Goal: Transaction & Acquisition: Book appointment/travel/reservation

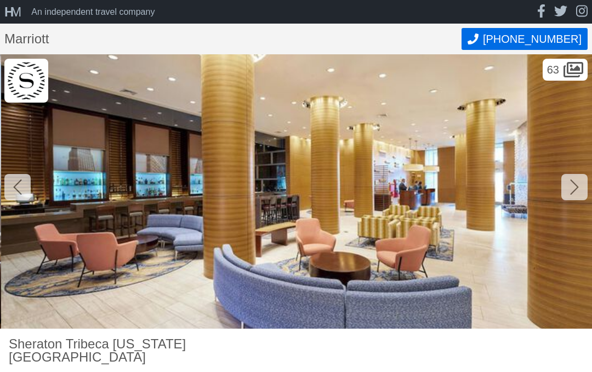
scroll to position [0, 592]
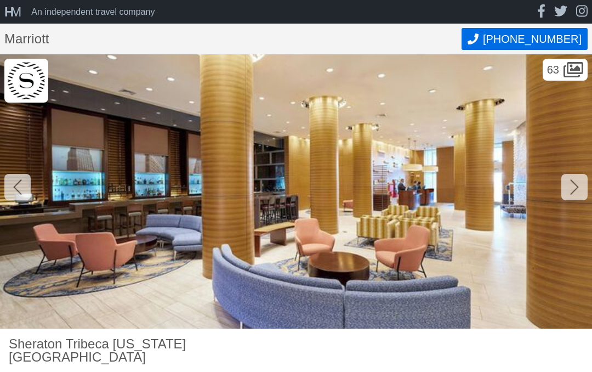
click at [570, 192] on icon at bounding box center [574, 187] width 9 height 18
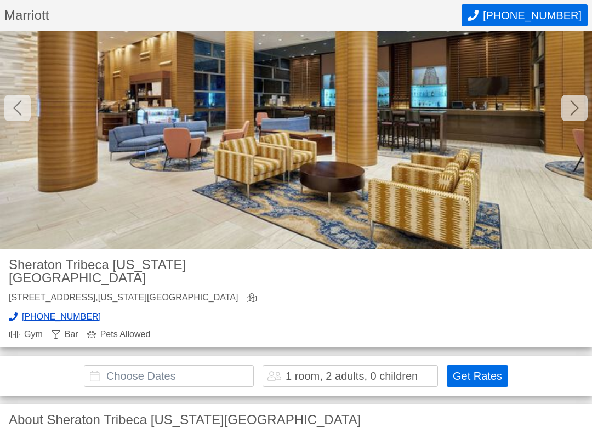
scroll to position [80, 0]
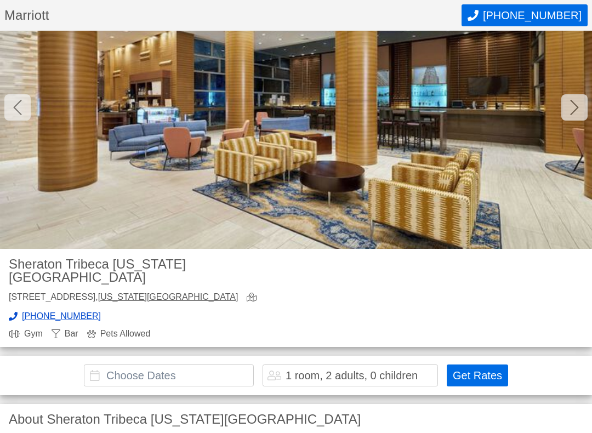
click at [109, 365] on input "text" at bounding box center [169, 376] width 170 height 22
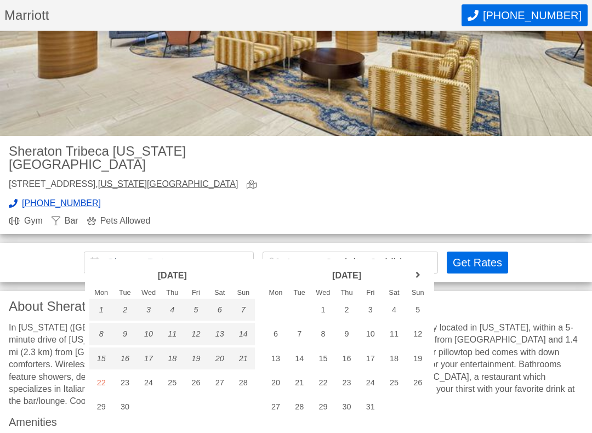
scroll to position [206, 0]
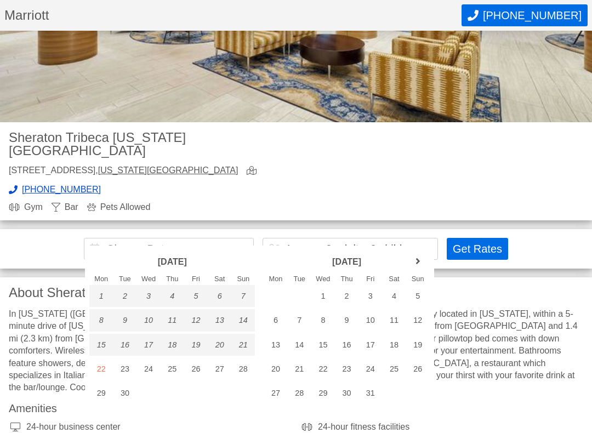
click at [321, 342] on div "15" at bounding box center [324, 346] width 24 height 22
type input "[DATE] - [DATE]"
click at [289, 244] on div "1 room, 2 adults, 0 children" at bounding box center [352, 249] width 132 height 11
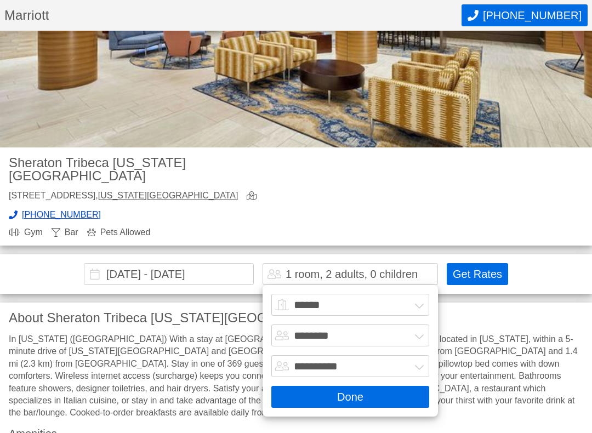
scroll to position [150, 0]
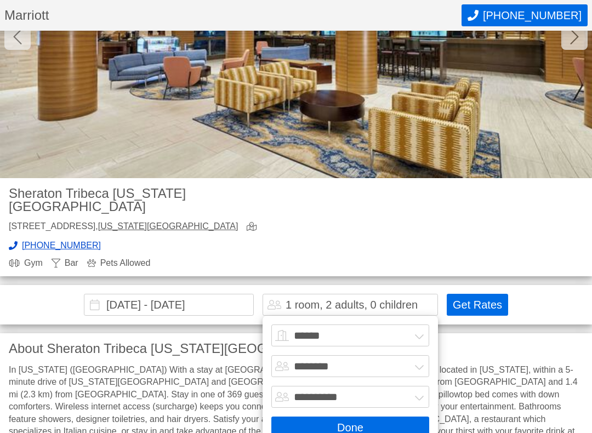
click at [277, 325] on select "****** ******* ******* ******* ******* ******* ******* ******* ********" at bounding box center [351, 336] width 158 height 22
click at [279, 325] on select "****** ******* ******* ******* ******* ******* ******* ******* ********" at bounding box center [351, 336] width 158 height 22
select select "*"
click at [342, 299] on div "6 rooms, 2 adults, 0 children" at bounding box center [351, 305] width 176 height 22
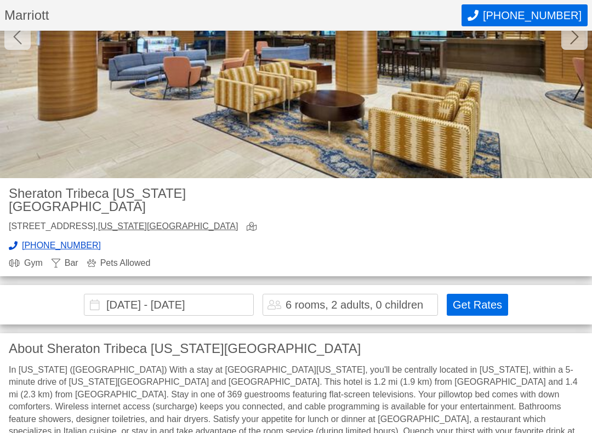
click at [349, 299] on div "6 rooms, 2 adults, 0 children" at bounding box center [355, 304] width 138 height 11
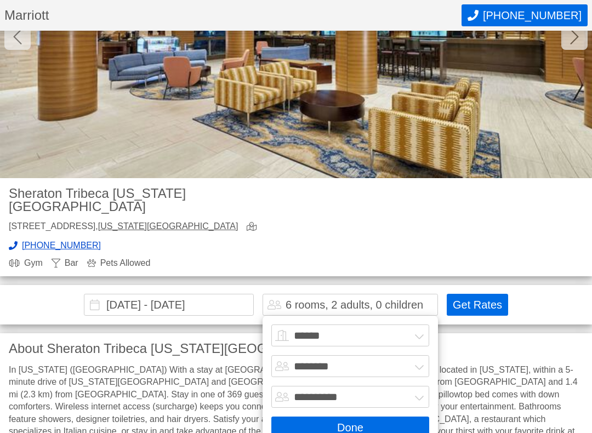
click at [340, 299] on div "6 rooms, 2 adults, 0 children" at bounding box center [355, 304] width 138 height 11
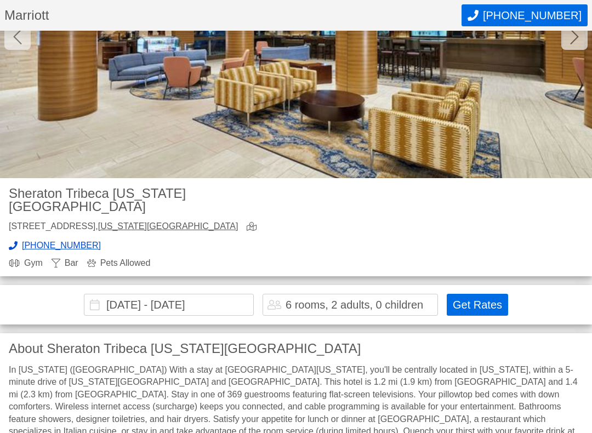
click at [353, 299] on div "6 rooms, 2 adults, 0 children" at bounding box center [355, 304] width 138 height 11
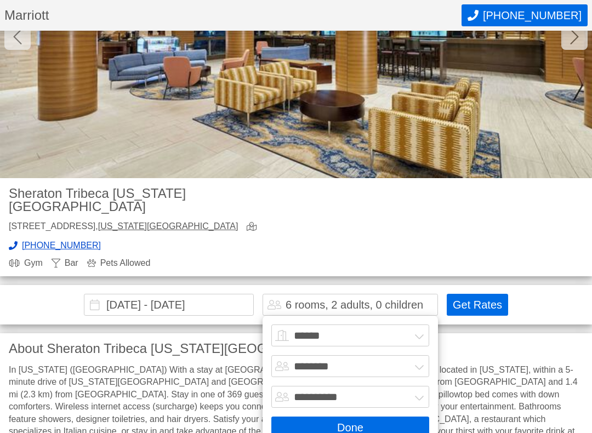
click at [334, 299] on div "6 rooms, 2 adults, 0 children" at bounding box center [355, 304] width 138 height 11
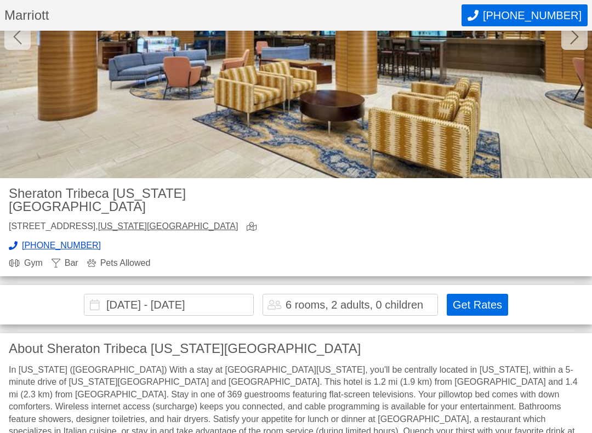
click at [484, 294] on button "Get Rates" at bounding box center [477, 305] width 61 height 22
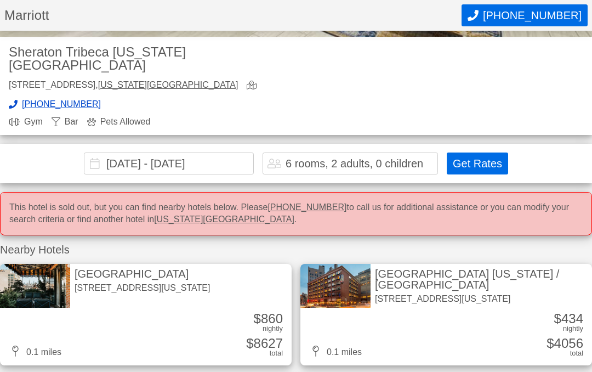
scroll to position [291, 0]
click at [347, 153] on div "6 rooms, 2 adults, 0 children" at bounding box center [351, 164] width 176 height 22
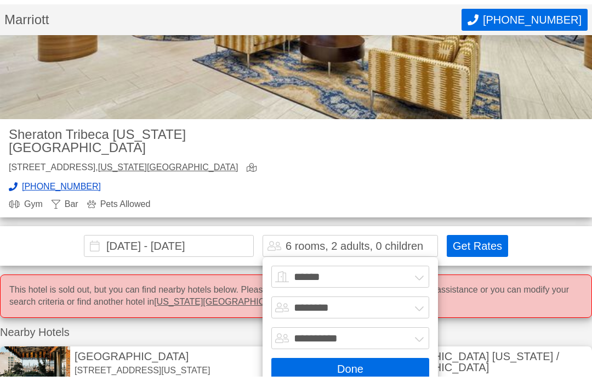
scroll to position [212, 0]
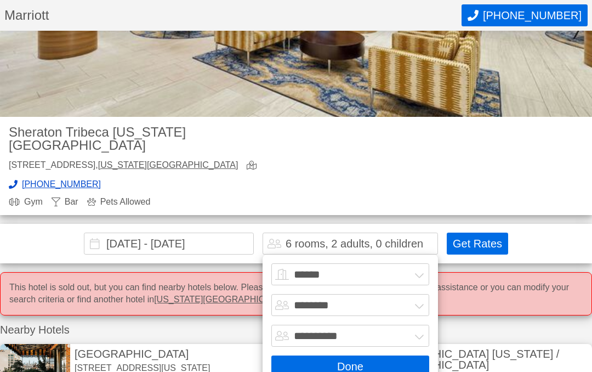
click at [424, 296] on select "******* ******** ******** ********" at bounding box center [351, 305] width 158 height 22
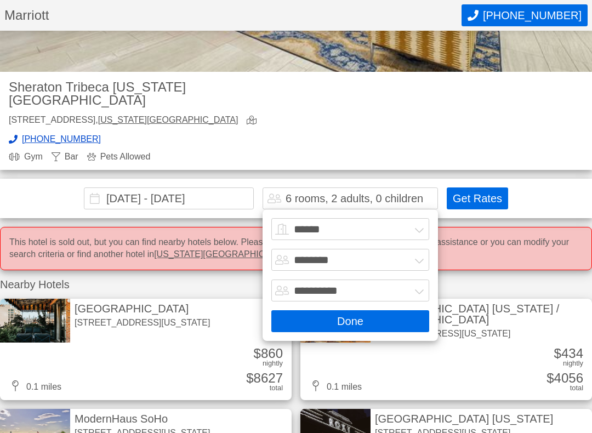
scroll to position [258, 0]
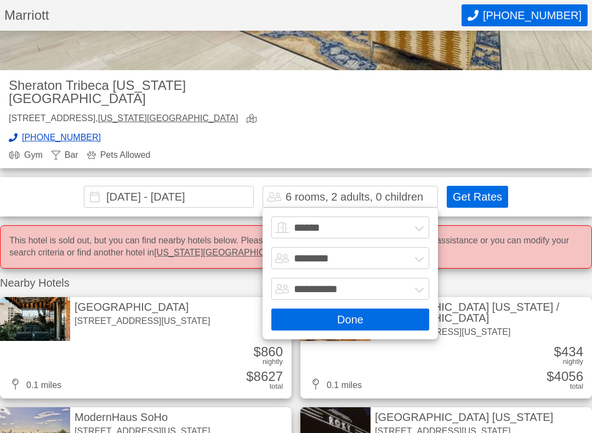
click at [428, 248] on select "******* ******** ******** ********" at bounding box center [351, 259] width 158 height 22
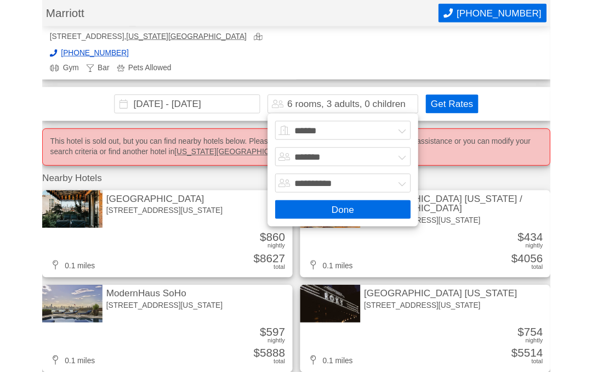
scroll to position [331, 0]
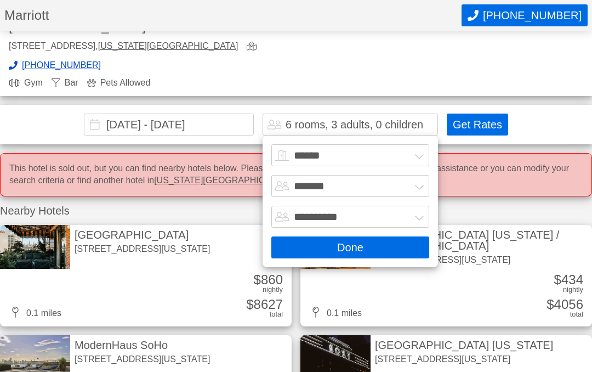
click at [342, 119] on div "6 rooms, 3 adults, 0 children" at bounding box center [355, 124] width 138 height 11
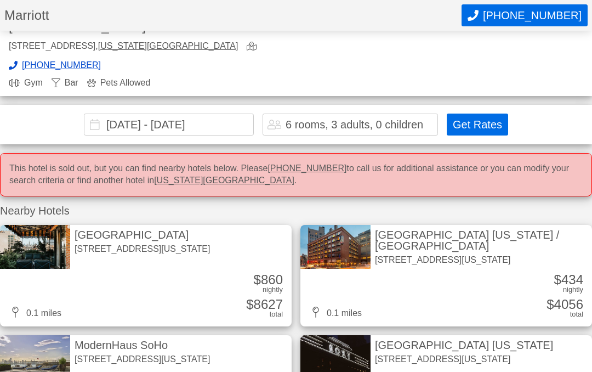
click at [422, 119] on div "6 rooms, 3 adults, 0 children" at bounding box center [355, 124] width 138 height 11
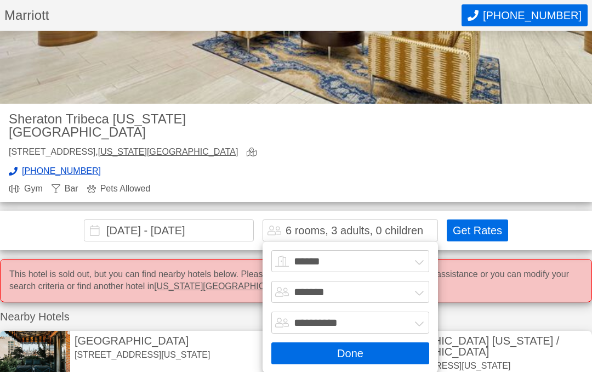
scroll to position [212, 0]
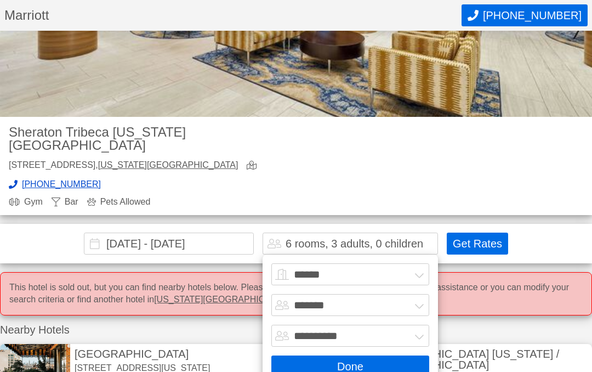
click at [277, 294] on select "******* ******** ******** ********" at bounding box center [351, 305] width 158 height 22
click at [329, 237] on div "6 rooms, 3 adults, 0 children" at bounding box center [351, 244] width 176 height 22
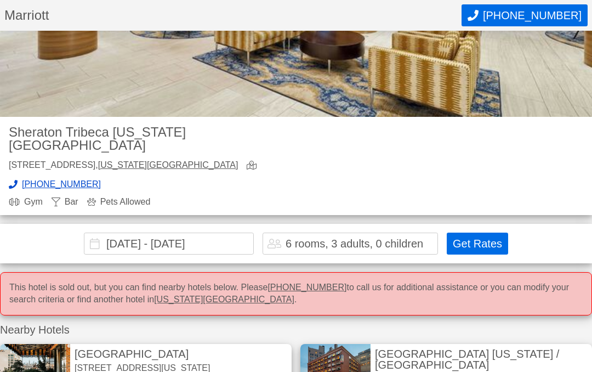
click at [352, 238] on div "6 rooms, 3 adults, 0 children" at bounding box center [355, 243] width 138 height 11
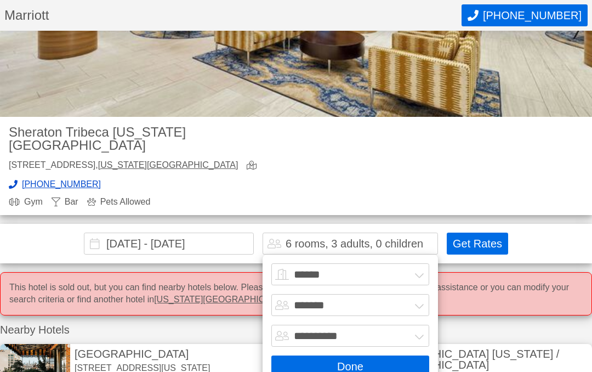
click at [405, 294] on select "******* ******** ******** ********" at bounding box center [351, 305] width 158 height 22
select select "*"
click at [329, 238] on div "6 rooms, 4 adults, 0 children" at bounding box center [355, 243] width 138 height 11
